Goal: Task Accomplishment & Management: Use online tool/utility

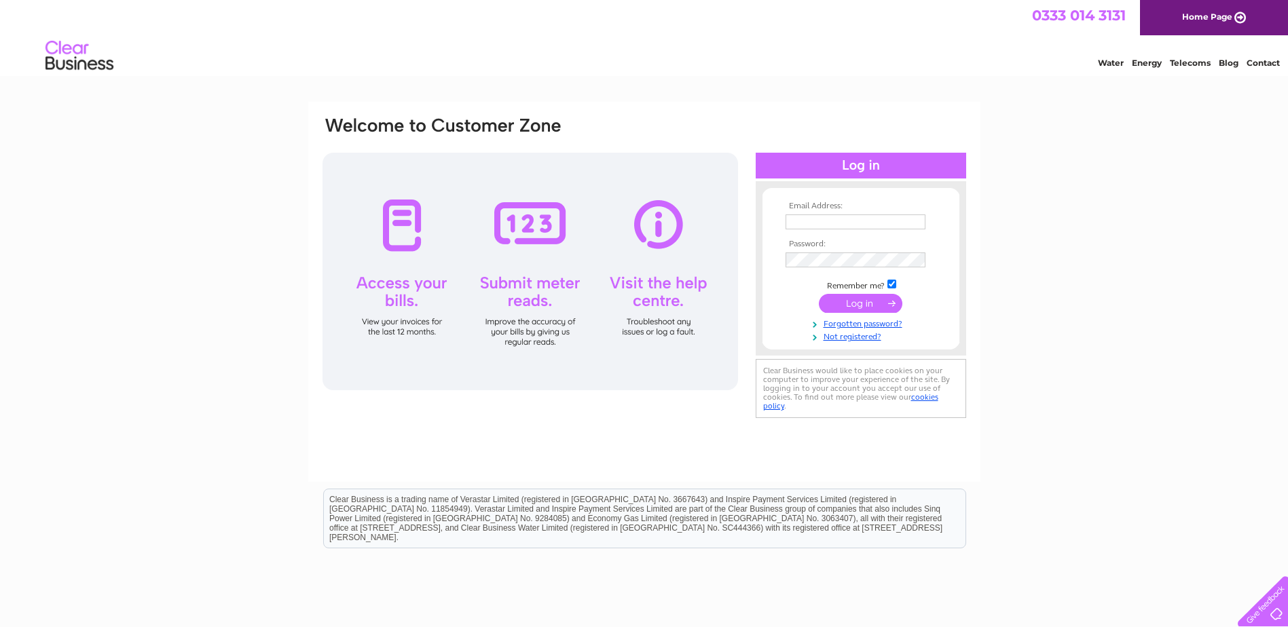
type input "accounts@jktyres.co.uk"
click at [866, 299] on input "submit" at bounding box center [860, 303] width 83 height 19
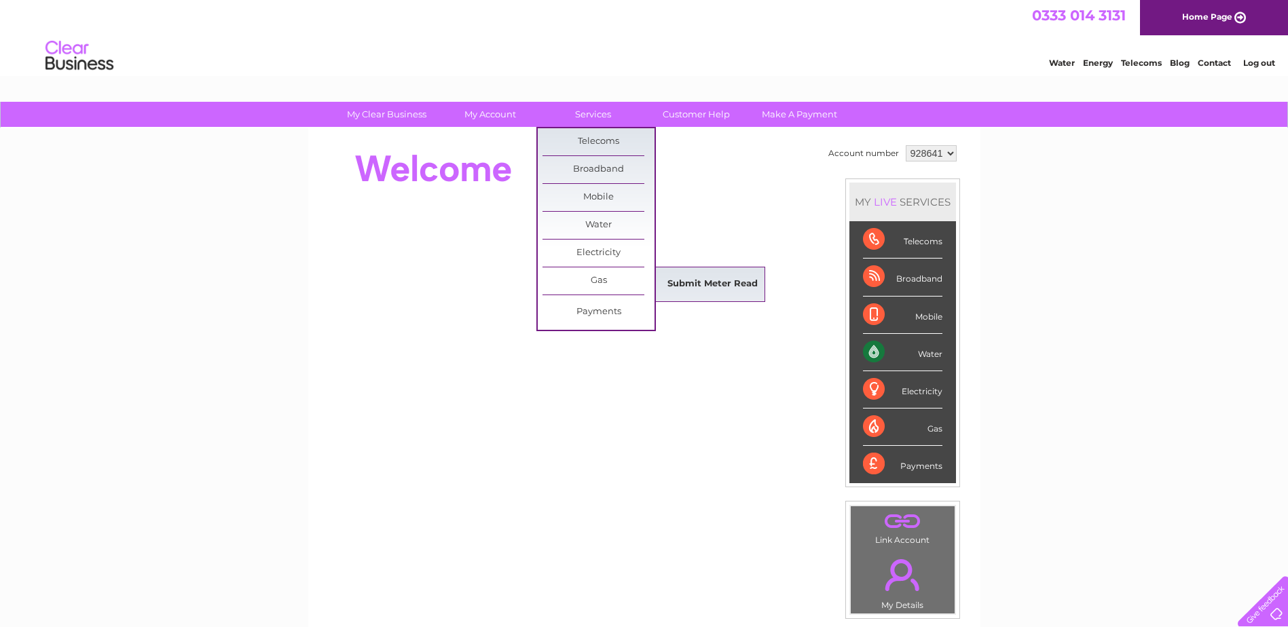
click at [707, 285] on link "Submit Meter Read" at bounding box center [712, 284] width 112 height 27
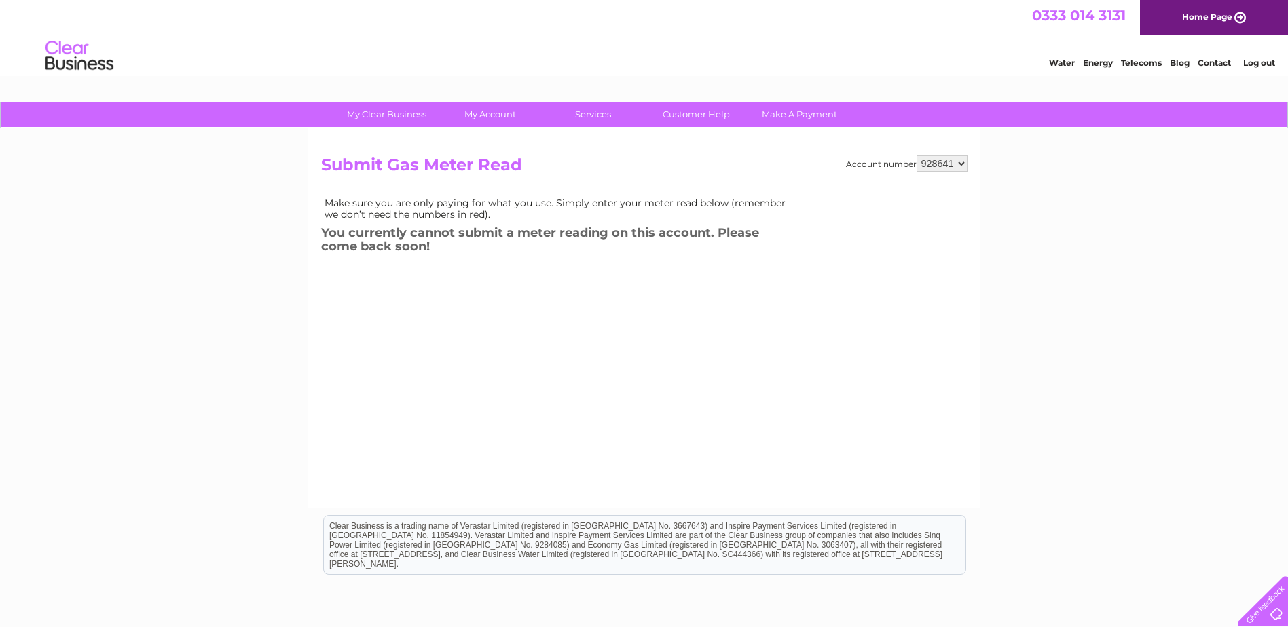
click at [961, 164] on select "928641 939055 964779" at bounding box center [941, 163] width 51 height 16
select select "939055"
click at [916, 155] on select "928641 939055 964779" at bounding box center [941, 163] width 51 height 16
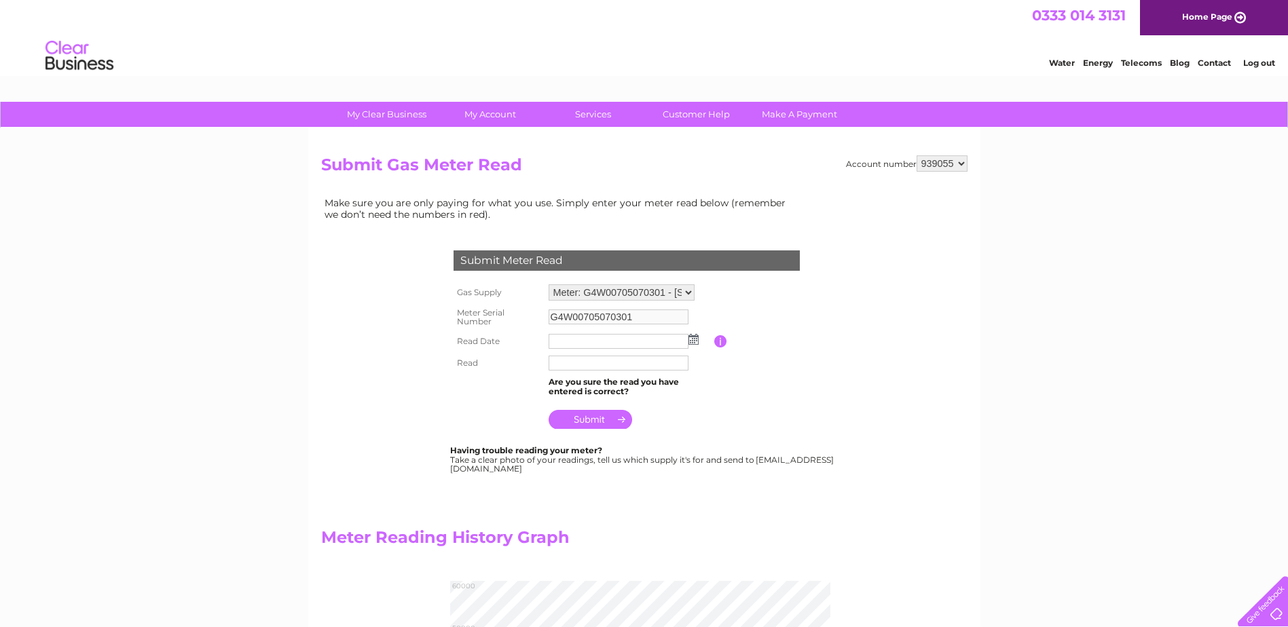
click at [630, 343] on input "text" at bounding box center [619, 341] width 140 height 15
click at [695, 341] on img at bounding box center [695, 340] width 10 height 11
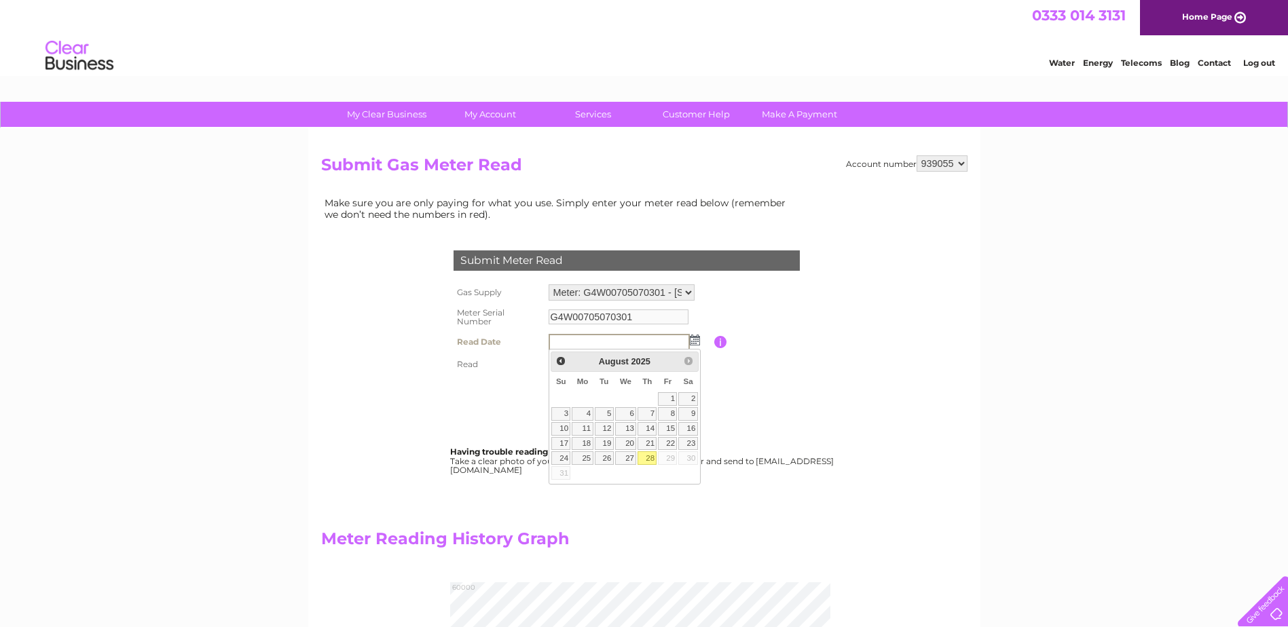
click at [646, 460] on link "28" at bounding box center [646, 458] width 19 height 14
type input "2025/08/28"
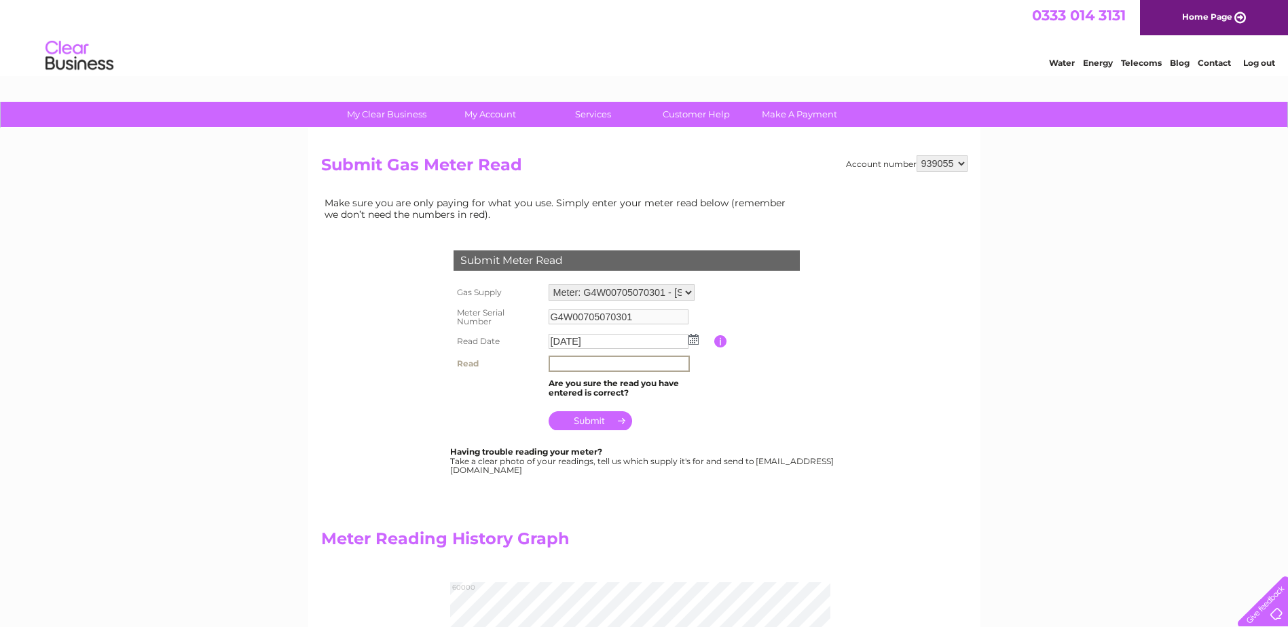
click at [597, 362] on input "text" at bounding box center [619, 364] width 141 height 16
type input "49941"
click at [578, 421] on input "submit" at bounding box center [590, 420] width 83 height 19
